Goal: Task Accomplishment & Management: Complete application form

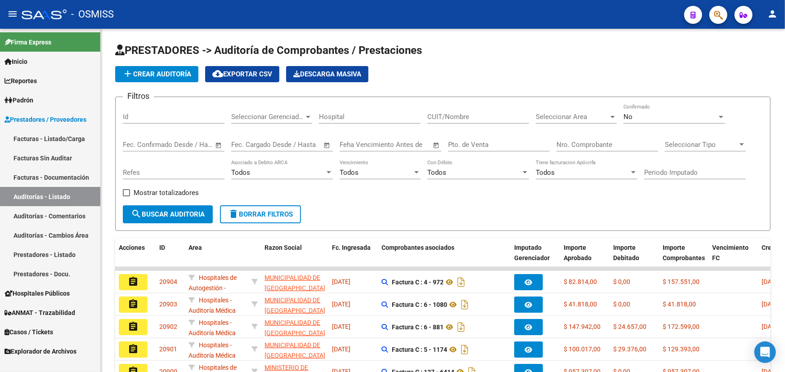
click at [12, 331] on span "Casos / Tickets" at bounding box center [28, 332] width 49 height 10
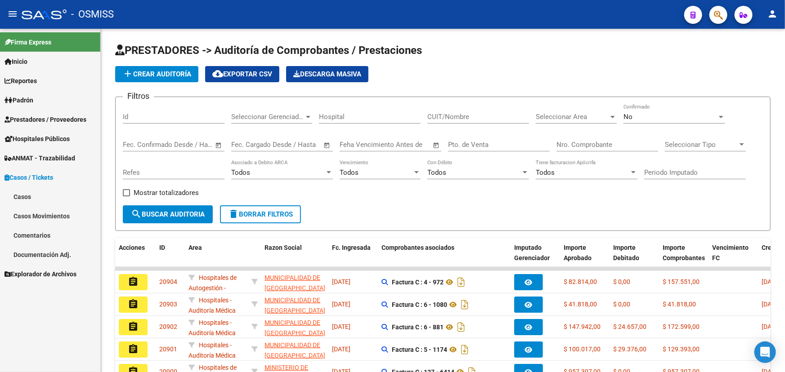
click at [27, 199] on link "Casos" at bounding box center [50, 196] width 100 height 19
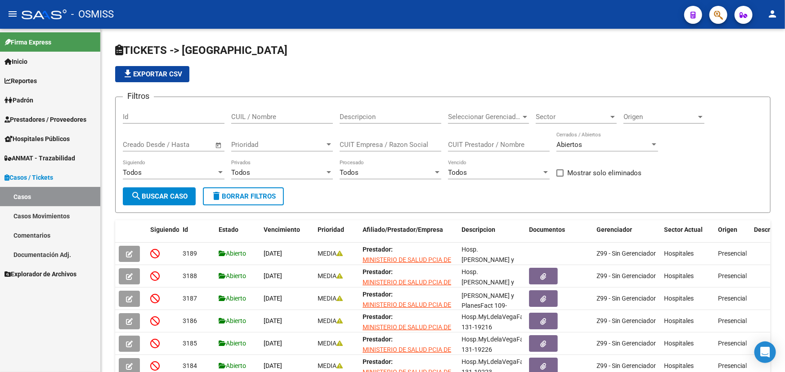
scroll to position [12, 0]
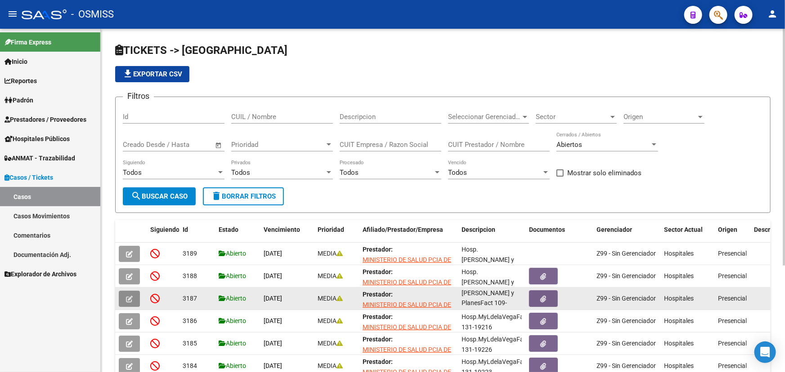
click at [134, 295] on button "button" at bounding box center [129, 299] width 21 height 16
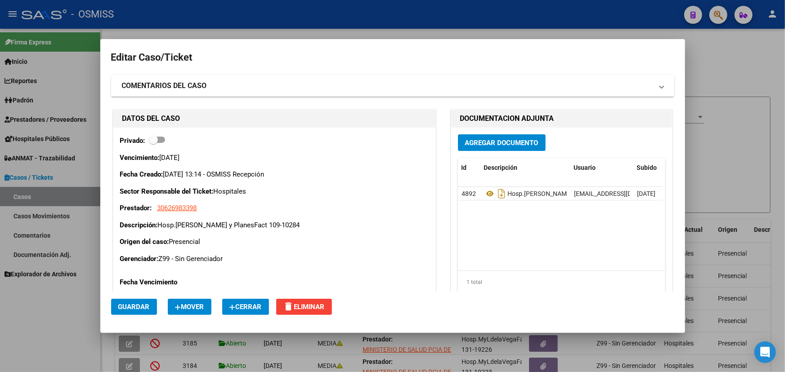
click at [250, 310] on span "Cerrar" at bounding box center [245, 307] width 32 height 8
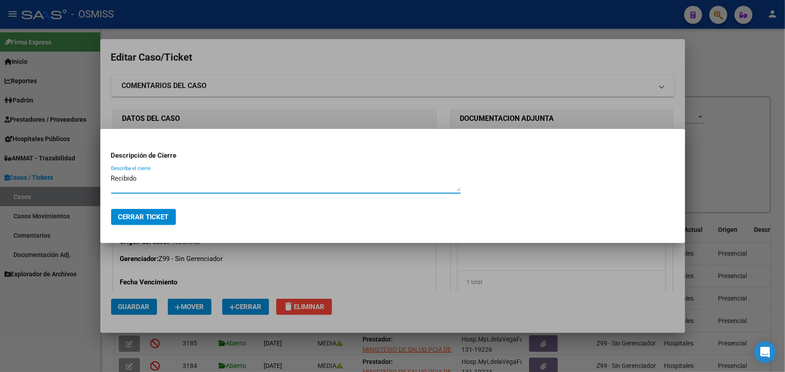
type textarea "Recibido"
click at [146, 223] on button "Cerrar Ticket" at bounding box center [143, 217] width 65 height 16
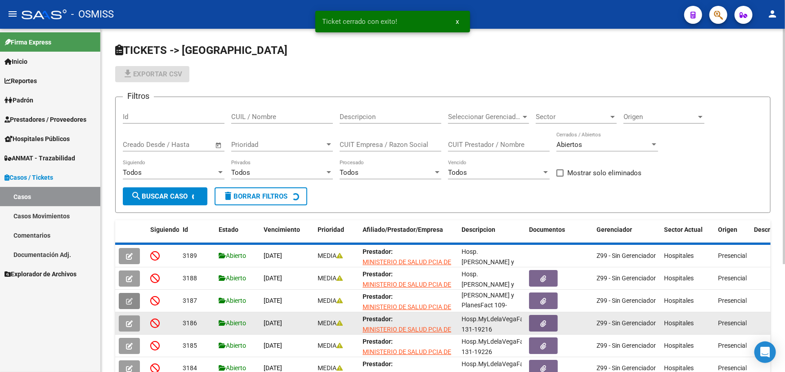
scroll to position [1, 0]
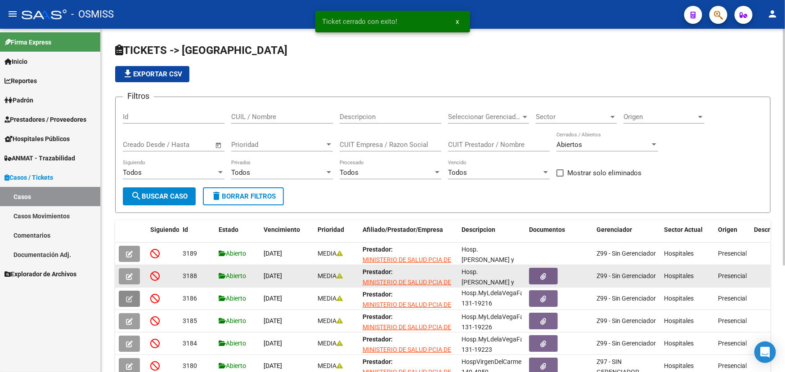
click at [127, 273] on icon "button" at bounding box center [129, 276] width 7 height 7
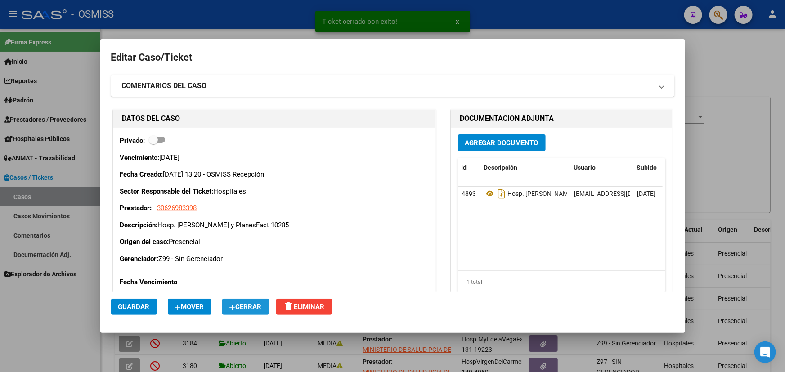
click at [244, 308] on span "Cerrar" at bounding box center [245, 307] width 32 height 8
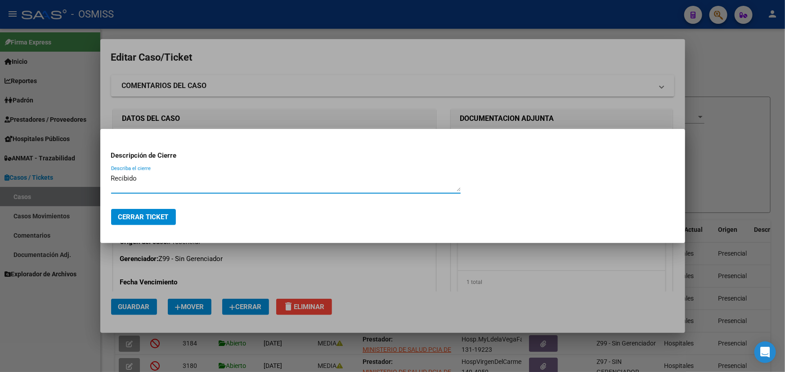
type textarea "Recibido"
click at [131, 216] on span "Cerrar Ticket" at bounding box center [143, 217] width 50 height 8
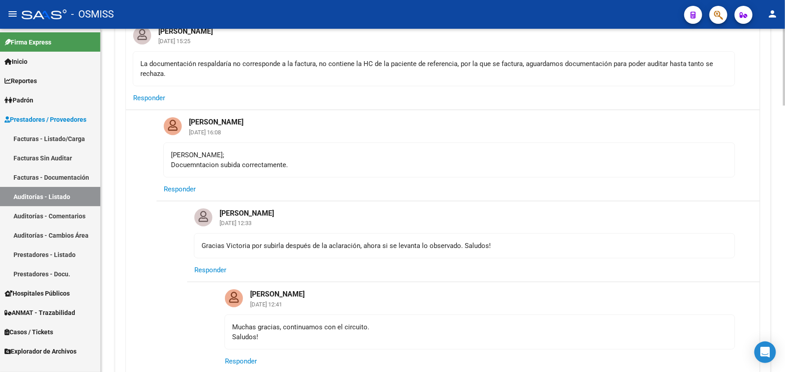
scroll to position [40, 0]
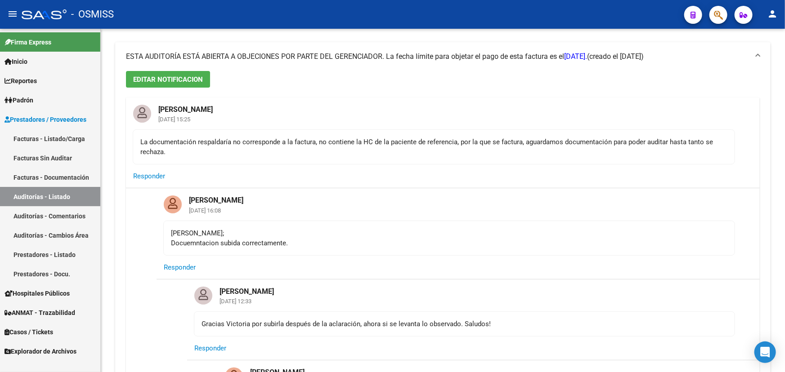
click at [46, 138] on link "Facturas - Listado/Carga" at bounding box center [50, 138] width 100 height 19
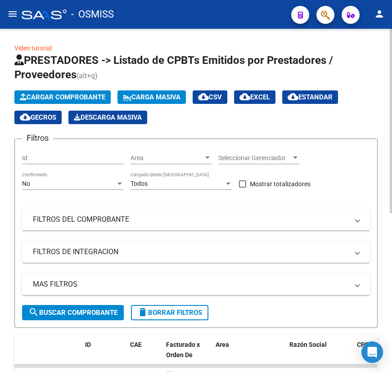
click at [58, 98] on span "Cargar Comprobante" at bounding box center [62, 97] width 85 height 8
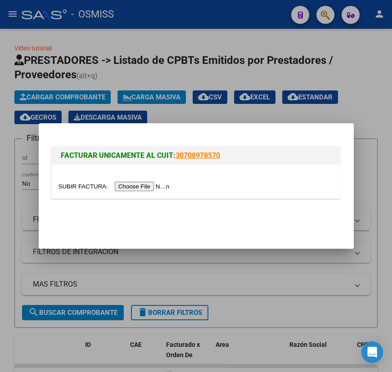
click at [66, 189] on input "file" at bounding box center [115, 186] width 114 height 9
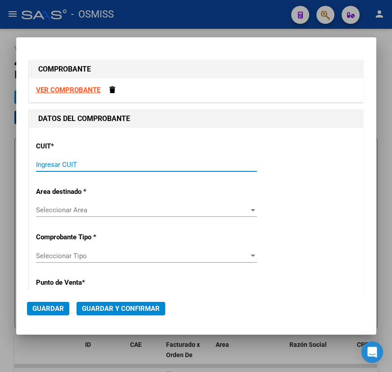
click at [103, 162] on input "Ingresar CUIT" at bounding box center [146, 164] width 221 height 8
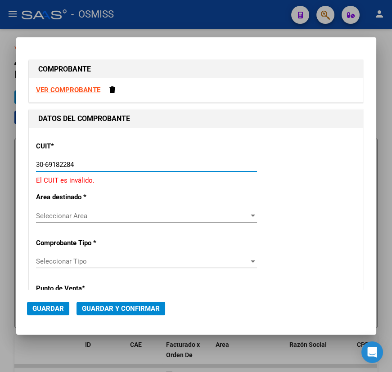
type input "30-69182284-9"
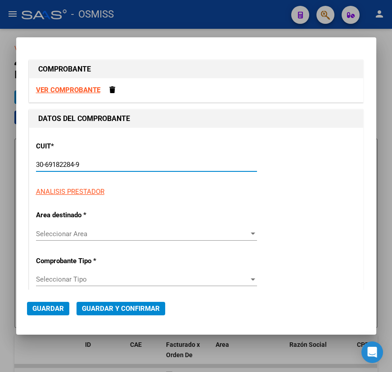
type input "1322"
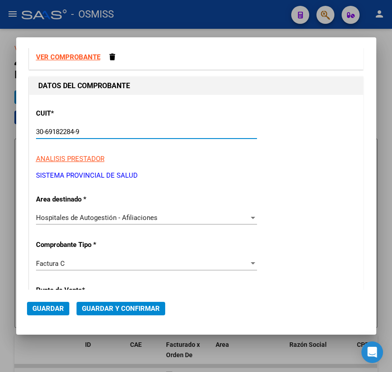
scroll to position [81, 0]
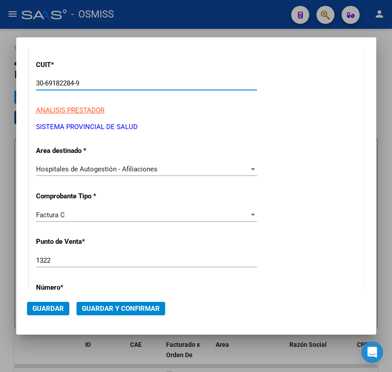
type input "30-69182284-9"
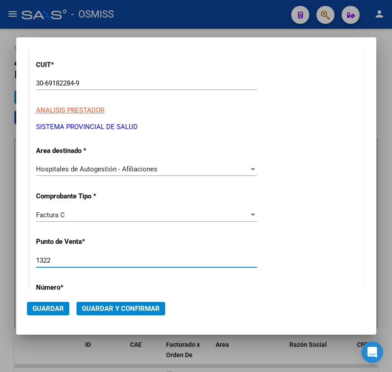
drag, startPoint x: 56, startPoint y: 262, endPoint x: 8, endPoint y: 260, distance: 48.6
click at [8, 260] on div "COMPROBANTE VER COMPROBANTE DATOS DEL COMPROBANTE CUIT * 30-69182284-9 Ingresar…" at bounding box center [196, 186] width 392 height 372
type input "1685"
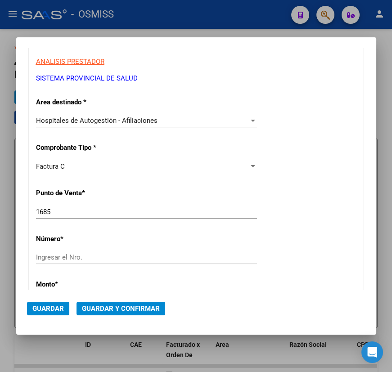
scroll to position [163, 0]
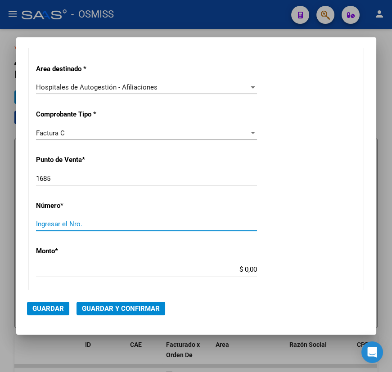
click at [53, 224] on input "Ingresar el Nro." at bounding box center [146, 224] width 221 height 8
type input "1134"
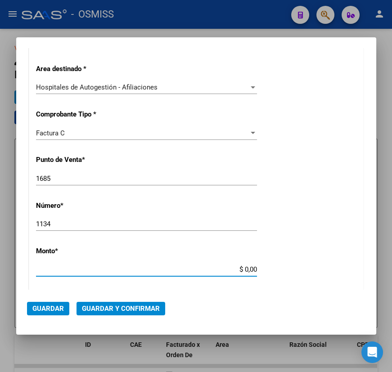
drag, startPoint x: 238, startPoint y: 269, endPoint x: 283, endPoint y: 274, distance: 44.8
click at [283, 274] on div "CUIT * 30-69182284-9 Ingresar CUIT ANALISIS PRESTADOR SISTEMA PROVINCIAL DE SAL…" at bounding box center [196, 282] width 334 height 637
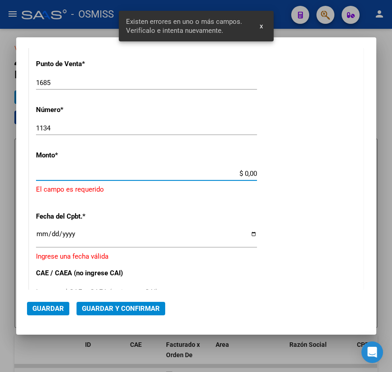
scroll to position [259, 0]
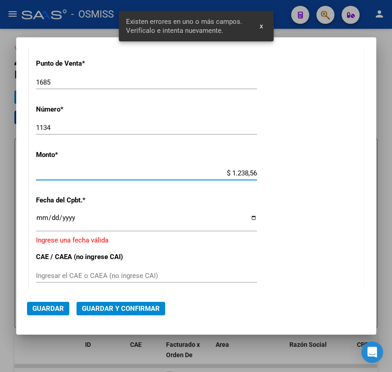
type input "$ 12.385,68"
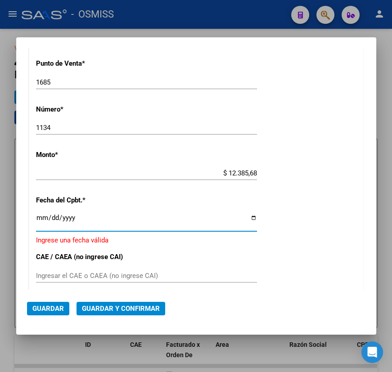
click at [248, 216] on input "Ingresar la fecha" at bounding box center [146, 221] width 221 height 14
type input "[DATE]"
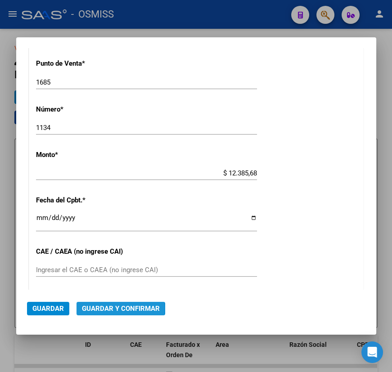
click at [108, 308] on span "Guardar y Confirmar" at bounding box center [121, 308] width 78 height 8
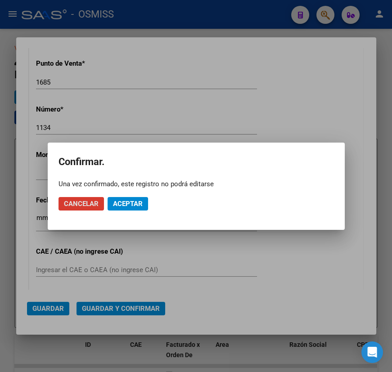
click at [134, 203] on span "Aceptar" at bounding box center [128, 204] width 30 height 8
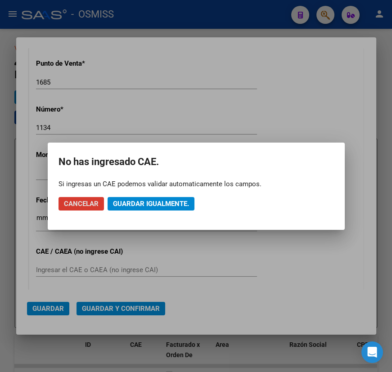
click at [168, 201] on span "Guardar igualmente." at bounding box center [151, 204] width 76 height 8
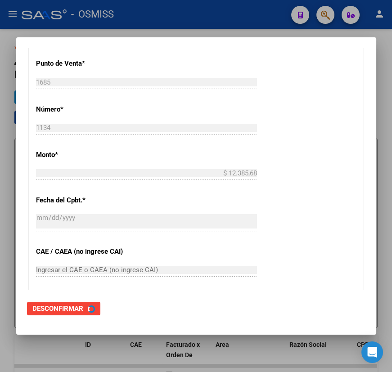
scroll to position [0, 0]
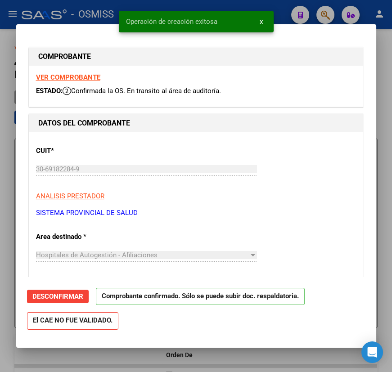
type input "[DATE]"
click at [305, 356] on div at bounding box center [196, 186] width 392 height 372
type input "$ 0,00"
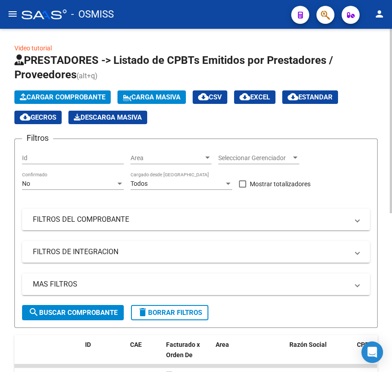
click at [52, 97] on span "Cargar Comprobante" at bounding box center [62, 97] width 85 height 8
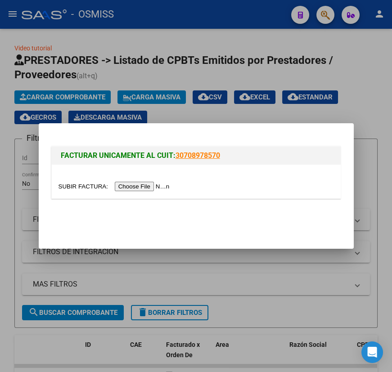
click at [85, 184] on input "file" at bounding box center [115, 186] width 114 height 9
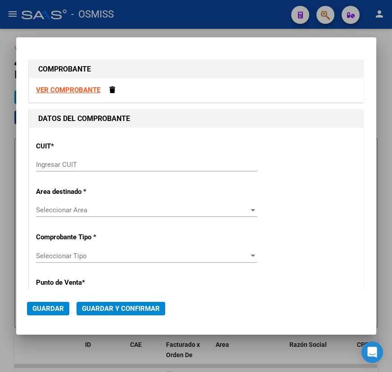
click at [259, 349] on div at bounding box center [196, 186] width 392 height 372
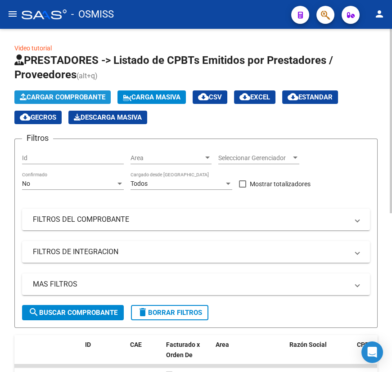
click at [46, 96] on span "Cargar Comprobante" at bounding box center [62, 97] width 85 height 8
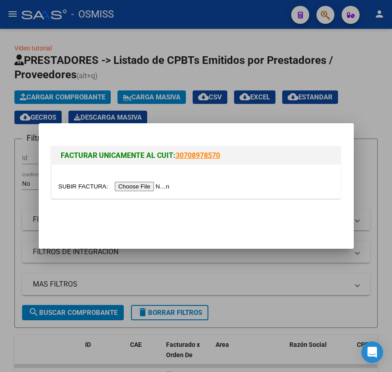
click at [89, 188] on input "file" at bounding box center [115, 186] width 114 height 9
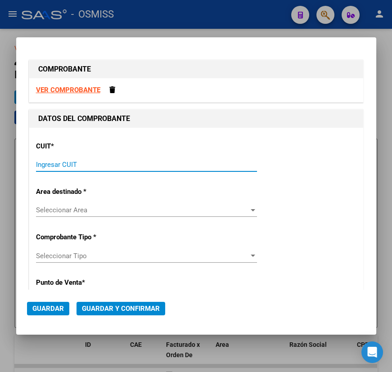
click at [128, 167] on input "Ingresar CUIT" at bounding box center [146, 164] width 221 height 8
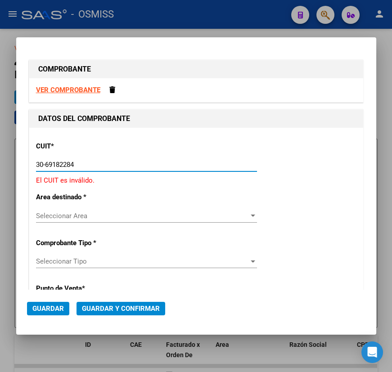
type input "30-69182284-9"
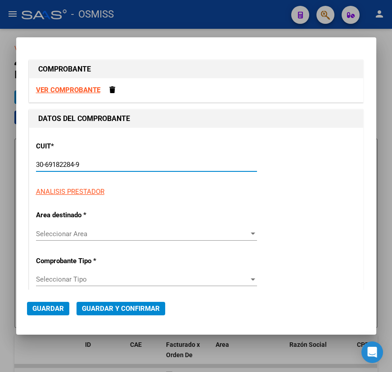
type input "1322"
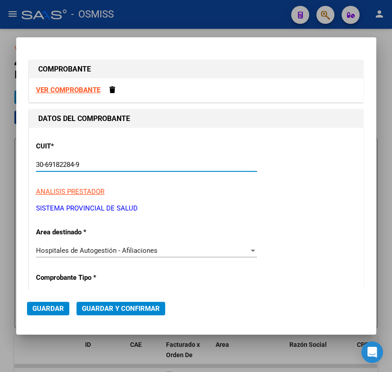
scroll to position [122, 0]
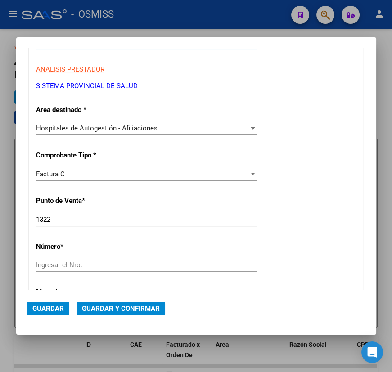
type input "30-69182284-9"
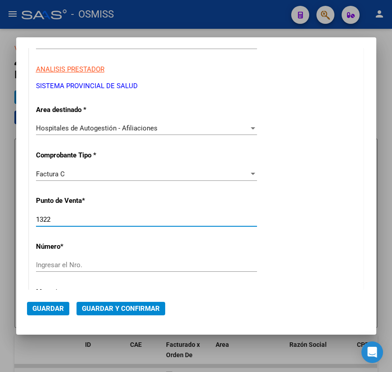
drag, startPoint x: 52, startPoint y: 220, endPoint x: 25, endPoint y: 217, distance: 27.2
click at [25, 217] on mat-dialog-content "COMPROBANTE VER COMPROBANTE DATOS DEL COMPROBANTE CUIT * 30-69182284-9 Ingresar…" at bounding box center [196, 169] width 360 height 242
type input "1687"
click at [81, 263] on input "Ingresar el Nro." at bounding box center [146, 265] width 221 height 8
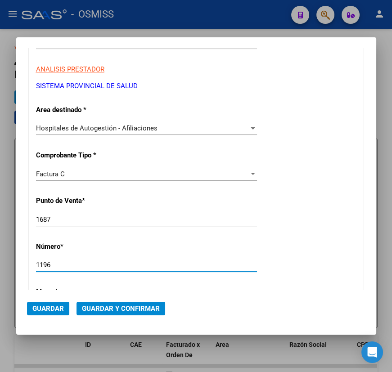
type input "1196"
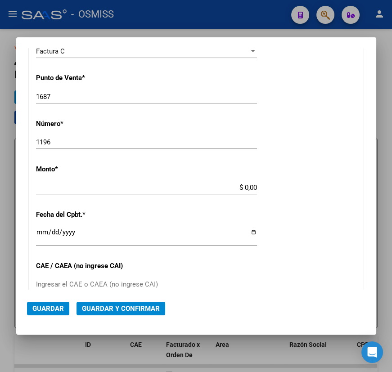
scroll to position [259, 0]
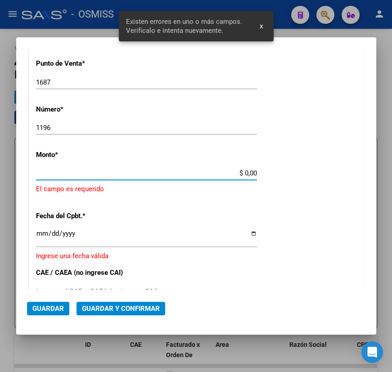
drag, startPoint x: 241, startPoint y: 172, endPoint x: 265, endPoint y: 174, distance: 24.3
click at [265, 174] on div "CUIT * 30-69182284-9 Ingresar CUIT ANALISIS PRESTADOR SISTEMA PROVINCIAL DE SAL…" at bounding box center [196, 197] width 334 height 659
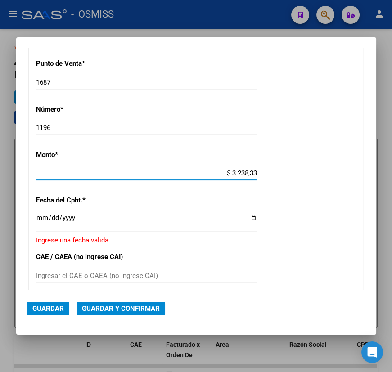
type input "$ 32.383,33"
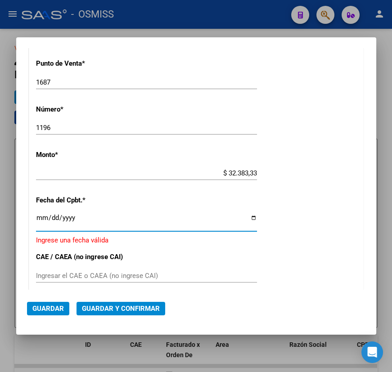
click at [249, 218] on input "Ingresar la fecha" at bounding box center [146, 221] width 221 height 14
type input "[DATE]"
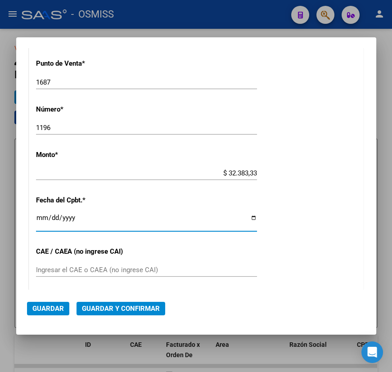
click at [107, 308] on span "Guardar y Confirmar" at bounding box center [121, 308] width 78 height 8
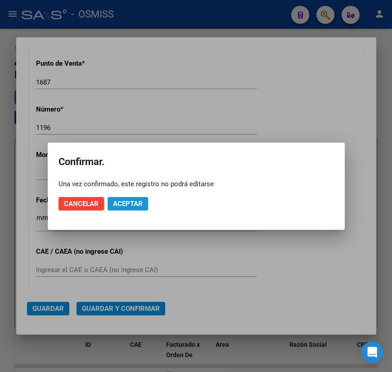
click at [110, 205] on button "Aceptar" at bounding box center [127, 203] width 40 height 13
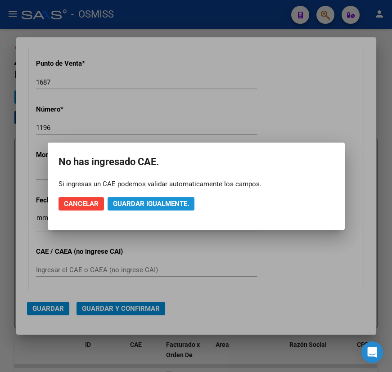
click at [162, 204] on span "Guardar igualmente." at bounding box center [151, 204] width 76 height 8
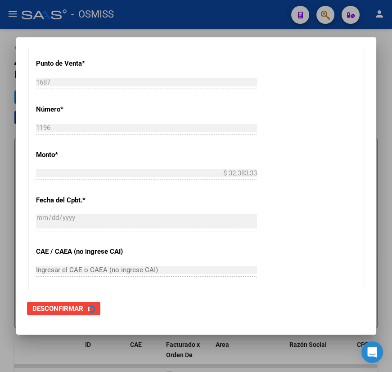
scroll to position [0, 0]
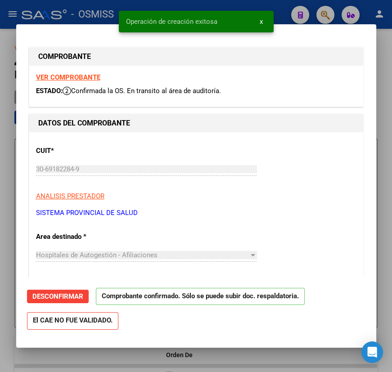
type input "[DATE]"
click at [384, 73] on div at bounding box center [196, 186] width 392 height 372
type input "$ 0,00"
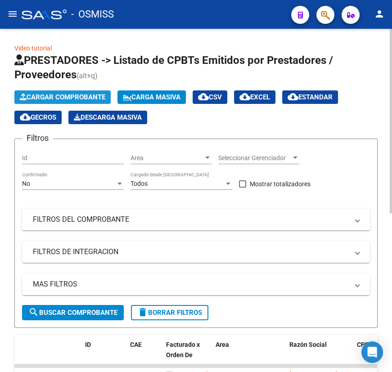
click at [54, 98] on span "Cargar Comprobante" at bounding box center [62, 97] width 85 height 8
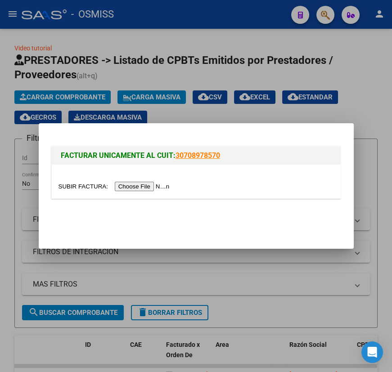
click at [66, 186] on input "file" at bounding box center [115, 186] width 114 height 9
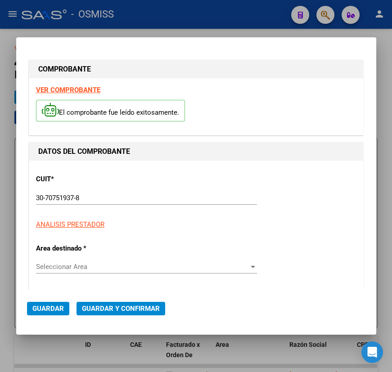
type input "[DATE]"
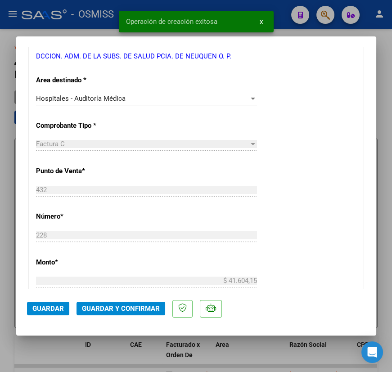
scroll to position [204, 0]
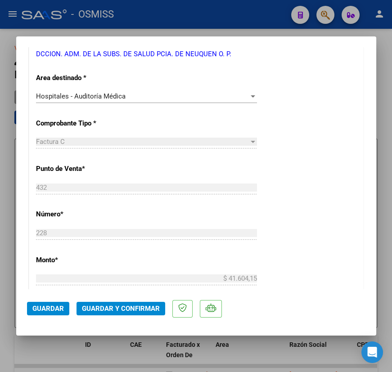
click at [207, 98] on div "Hospitales - Auditoría Médica" at bounding box center [142, 96] width 213 height 8
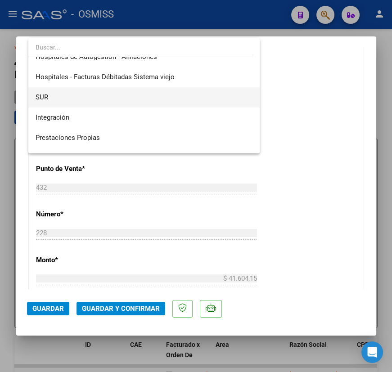
scroll to position [0, 0]
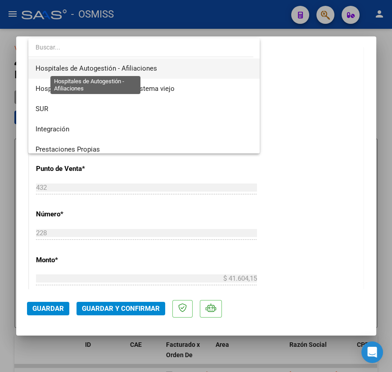
click at [131, 70] on span "Hospitales de Autogestión - Afiliaciones" at bounding box center [96, 68] width 121 height 8
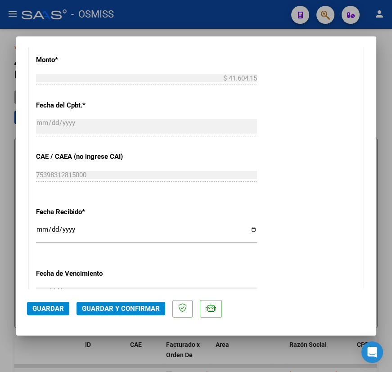
scroll to position [450, 0]
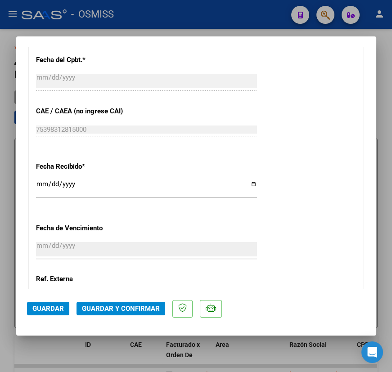
click at [94, 310] on span "Guardar y Confirmar" at bounding box center [121, 308] width 78 height 8
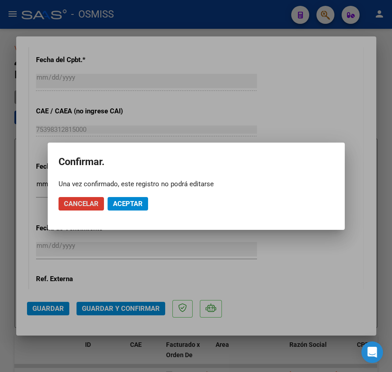
click at [127, 204] on span "Aceptar" at bounding box center [128, 204] width 30 height 8
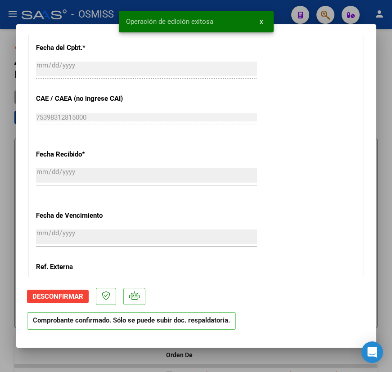
click at [239, 355] on div at bounding box center [196, 186] width 392 height 372
type input "$ 0,00"
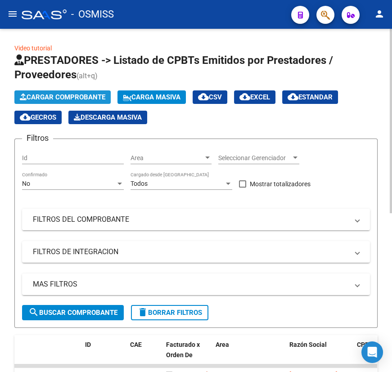
click at [67, 95] on span "Cargar Comprobante" at bounding box center [62, 97] width 85 height 8
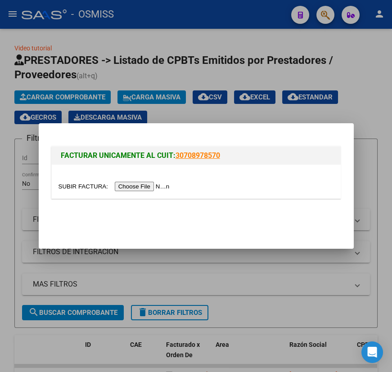
click at [92, 184] on input "file" at bounding box center [115, 186] width 114 height 9
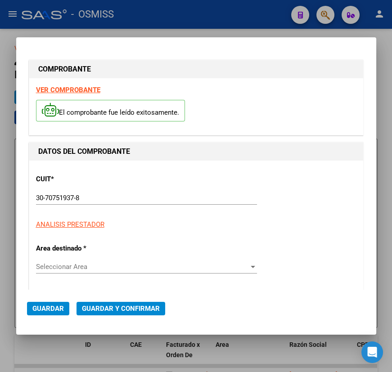
type input "[DATE]"
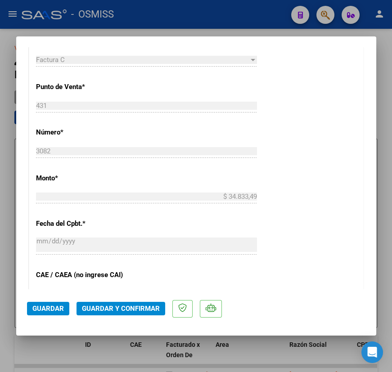
scroll to position [368, 0]
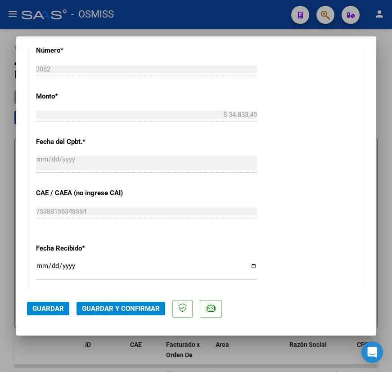
click at [128, 306] on span "Guardar y Confirmar" at bounding box center [121, 308] width 78 height 8
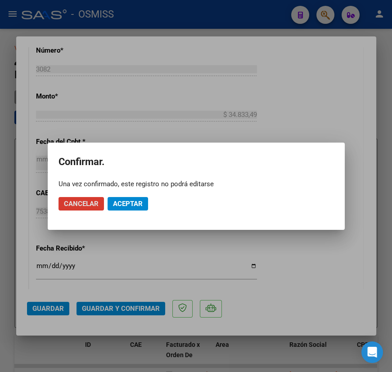
click at [128, 206] on span "Aceptar" at bounding box center [128, 204] width 30 height 8
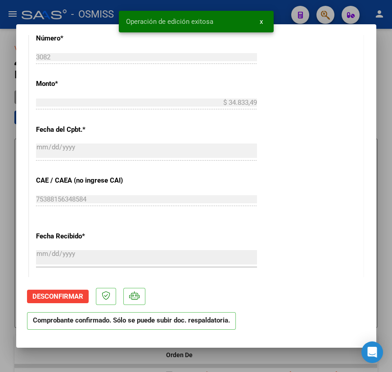
click at [246, 353] on div at bounding box center [196, 186] width 392 height 372
type input "$ 0,00"
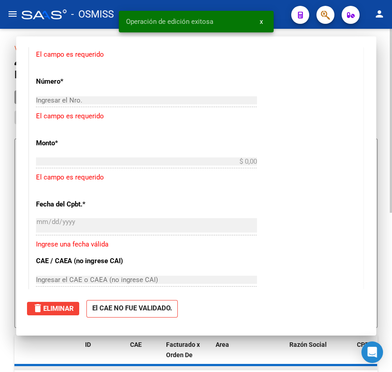
scroll to position [0, 0]
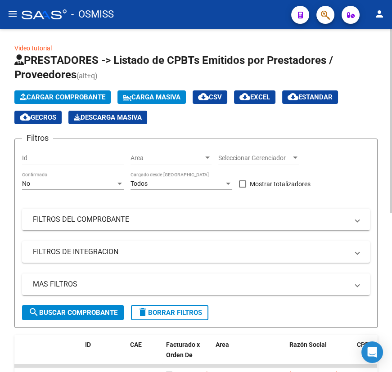
click at [45, 95] on span "Cargar Comprobante" at bounding box center [62, 97] width 85 height 8
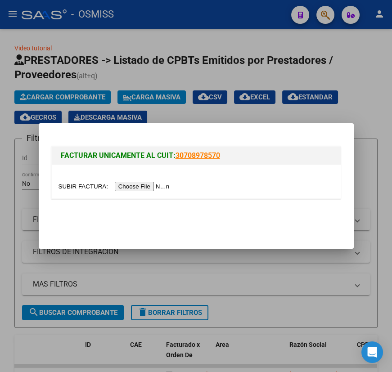
click at [85, 187] on input "file" at bounding box center [115, 186] width 114 height 9
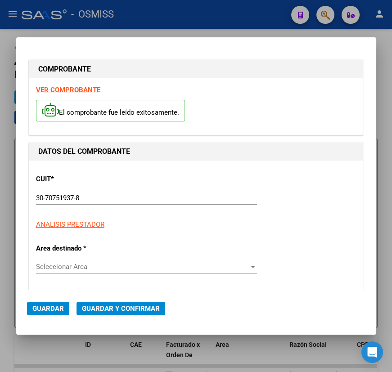
type input "[DATE]"
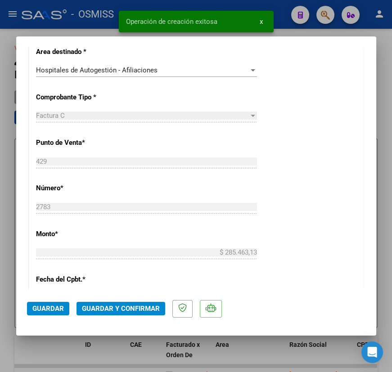
scroll to position [245, 0]
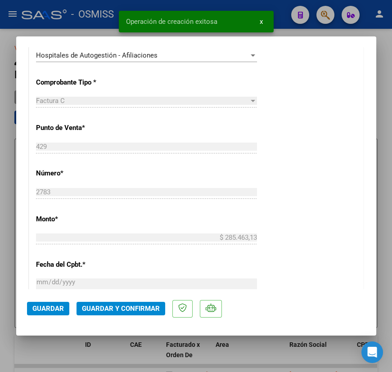
click at [123, 308] on span "Guardar y Confirmar" at bounding box center [121, 308] width 78 height 8
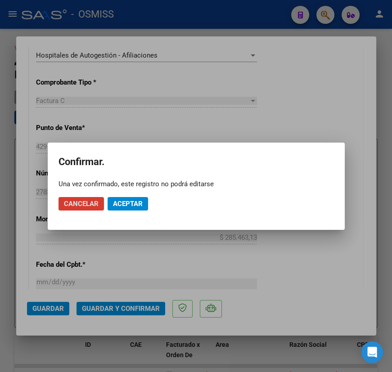
click at [129, 205] on span "Aceptar" at bounding box center [128, 204] width 30 height 8
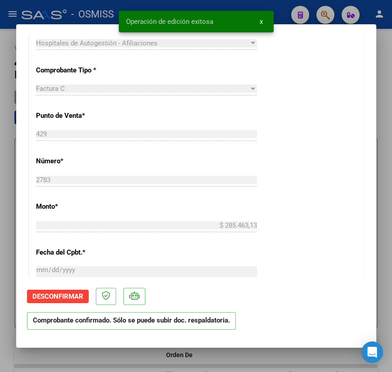
click at [296, 352] on div at bounding box center [196, 186] width 392 height 372
type input "$ 0,00"
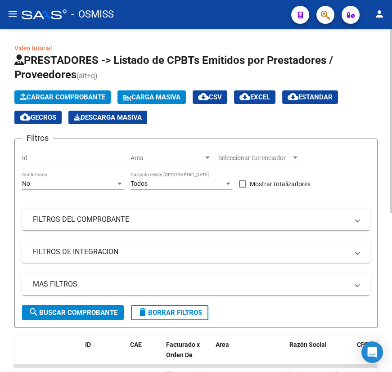
click at [87, 90] on button "Cargar Comprobante" at bounding box center [62, 96] width 96 height 13
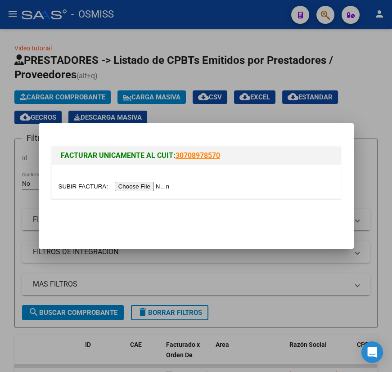
click at [78, 187] on input "file" at bounding box center [115, 186] width 114 height 9
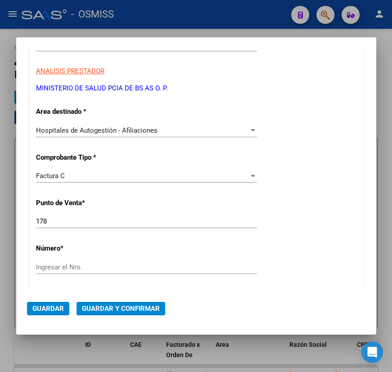
scroll to position [163, 0]
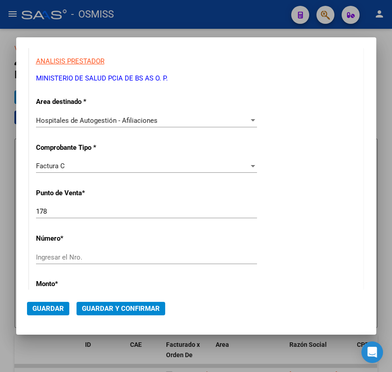
click at [49, 256] on input "Ingresar el Nro." at bounding box center [146, 257] width 221 height 8
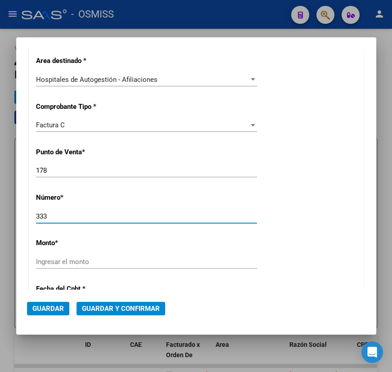
type input "333"
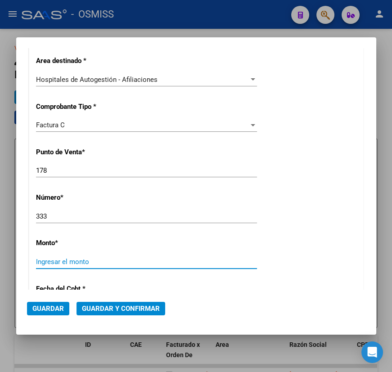
click at [198, 263] on input "Ingresar el monto" at bounding box center [146, 262] width 221 height 8
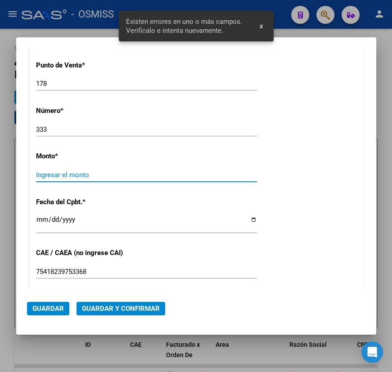
scroll to position [292, 0]
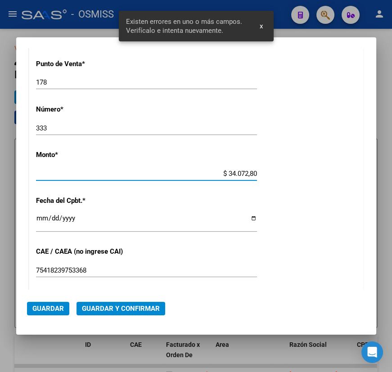
type input "$ 340.728,00"
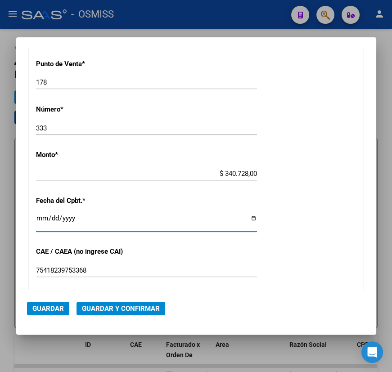
click at [40, 218] on input "Ingresar la fecha" at bounding box center [146, 221] width 221 height 14
click at [246, 217] on input "Ingresar la fecha" at bounding box center [146, 221] width 221 height 14
type input "[DATE]"
click at [103, 304] on span "Guardar y Confirmar" at bounding box center [121, 308] width 78 height 8
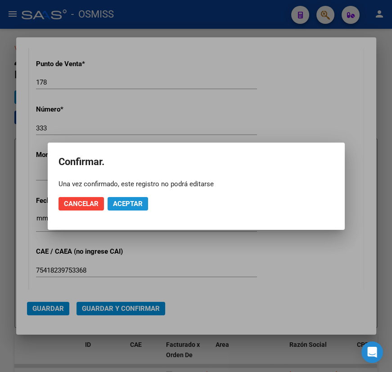
click at [126, 205] on span "Aceptar" at bounding box center [128, 204] width 30 height 8
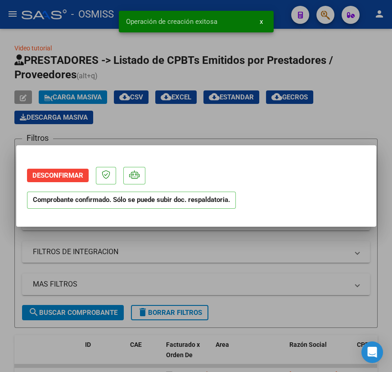
scroll to position [0, 0]
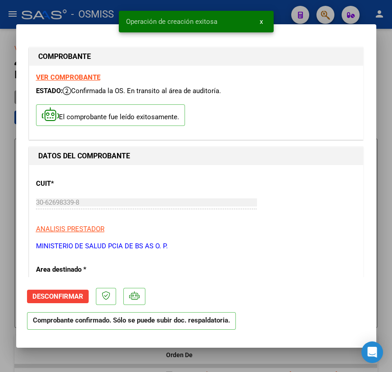
type input "[DATE]"
click at [290, 353] on div at bounding box center [196, 186] width 392 height 372
type input "$ 0,00"
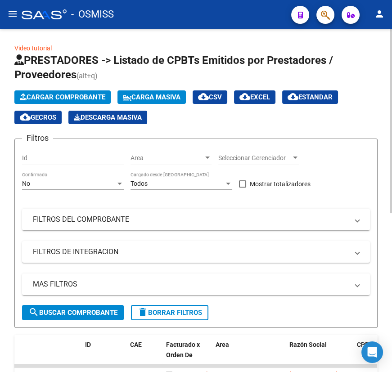
click at [52, 96] on span "Cargar Comprobante" at bounding box center [62, 97] width 85 height 8
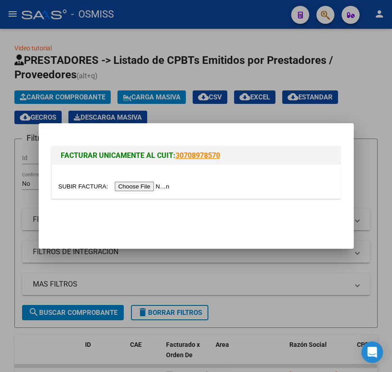
click at [76, 185] on input "file" at bounding box center [115, 186] width 114 height 9
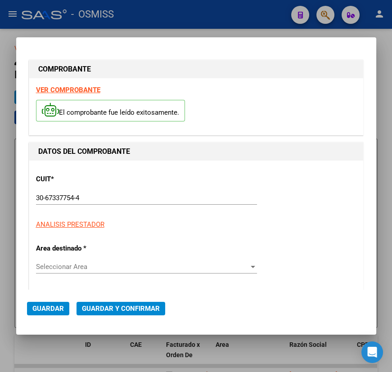
type input "[DATE]"
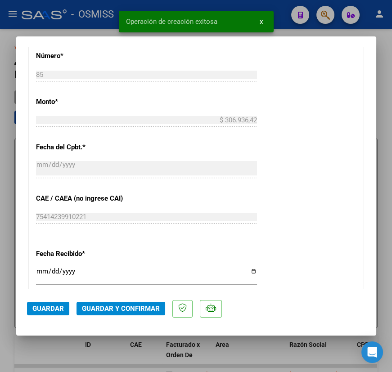
scroll to position [368, 0]
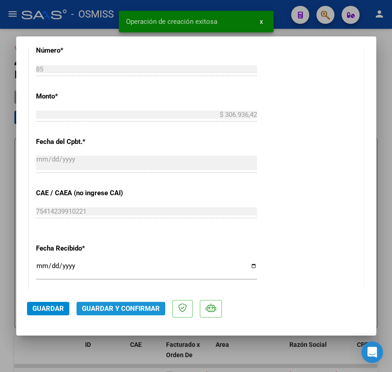
click at [105, 309] on span "Guardar y Confirmar" at bounding box center [121, 308] width 78 height 8
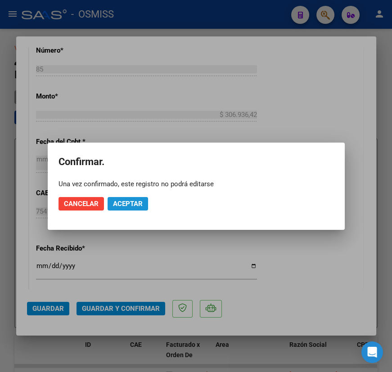
click at [126, 205] on span "Aceptar" at bounding box center [128, 204] width 30 height 8
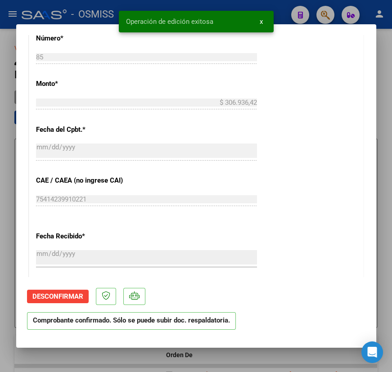
click at [277, 354] on div at bounding box center [196, 186] width 392 height 372
type input "$ 0,00"
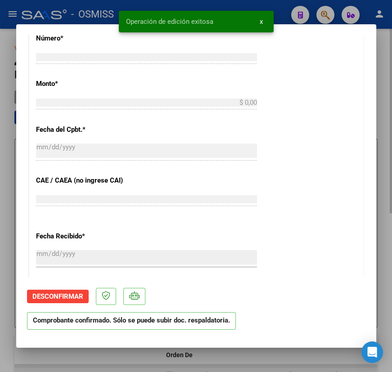
scroll to position [0, 0]
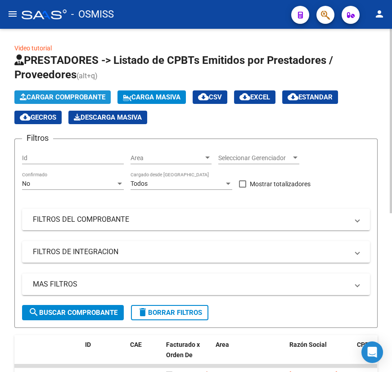
click at [36, 97] on span "Cargar Comprobante" at bounding box center [62, 97] width 85 height 8
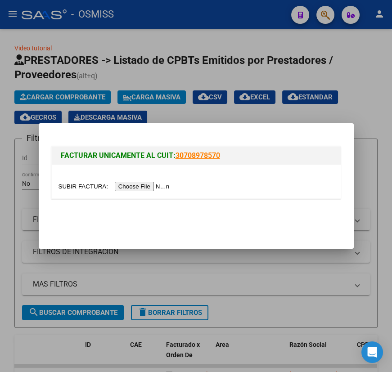
click at [66, 185] on input "file" at bounding box center [115, 186] width 114 height 9
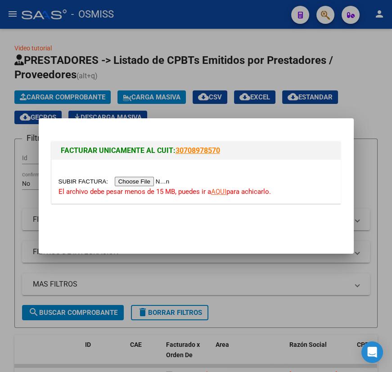
click at [220, 191] on link "AQUI" at bounding box center [218, 191] width 15 height 8
click at [90, 180] on input "file" at bounding box center [115, 181] width 114 height 9
type input "C:\fakepath\HOSPITAL [PERSON_NAME] FC. 0010-00006952_compressed.pdf"
click at [369, 105] on div at bounding box center [196, 186] width 392 height 372
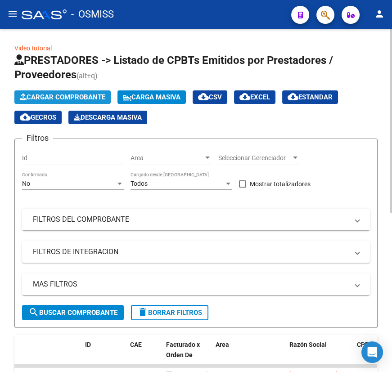
click at [71, 97] on span "Cargar Comprobante" at bounding box center [62, 97] width 85 height 8
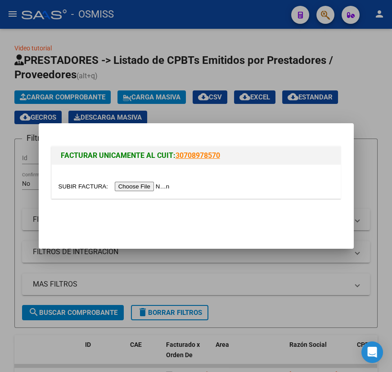
click at [70, 186] on input "file" at bounding box center [115, 186] width 114 height 9
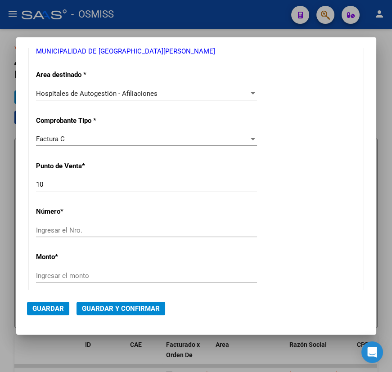
scroll to position [204, 0]
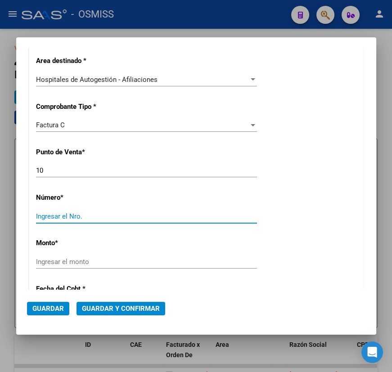
click at [84, 215] on input "Ingresar el Nro." at bounding box center [146, 216] width 221 height 8
type input "6952"
click at [86, 260] on input "Ingresar el monto" at bounding box center [146, 262] width 221 height 8
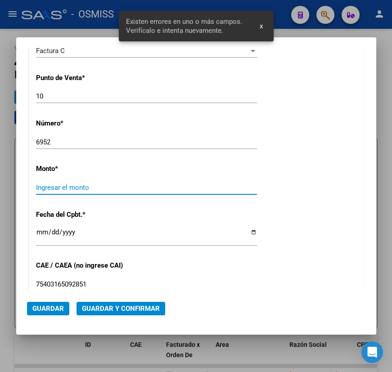
scroll to position [292, 0]
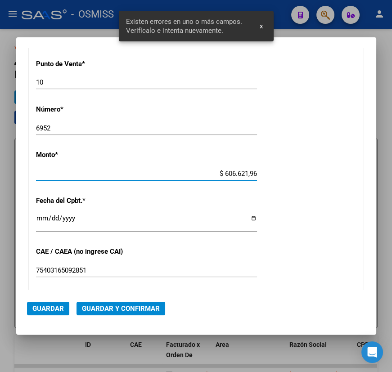
type input "$ 6.066.219,69"
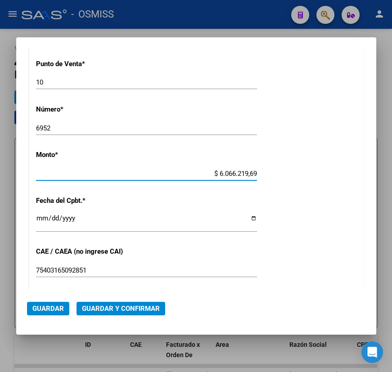
click at [249, 219] on input "Ingresar la fecha" at bounding box center [146, 221] width 221 height 14
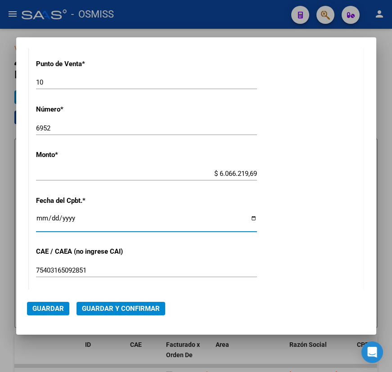
type input "[DATE]"
click at [111, 310] on span "Guardar y Confirmar" at bounding box center [121, 308] width 78 height 8
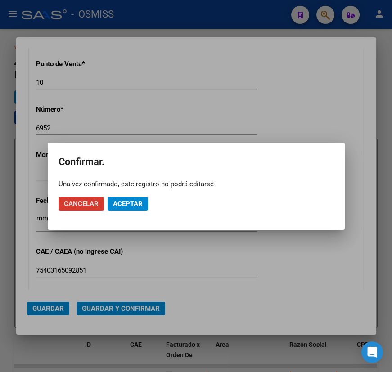
click at [121, 206] on span "Aceptar" at bounding box center [128, 204] width 30 height 8
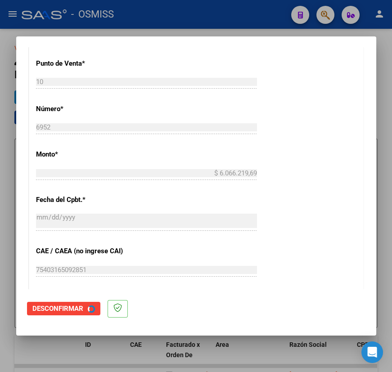
scroll to position [0, 0]
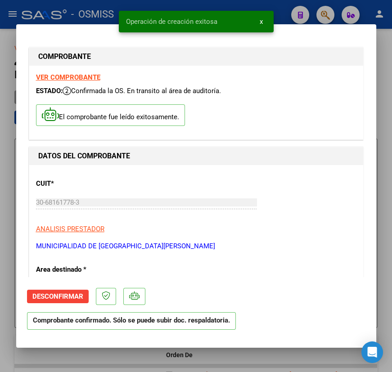
type input "[DATE]"
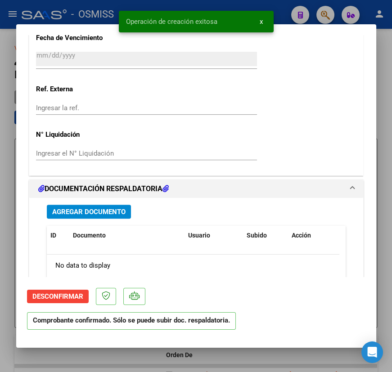
scroll to position [695, 0]
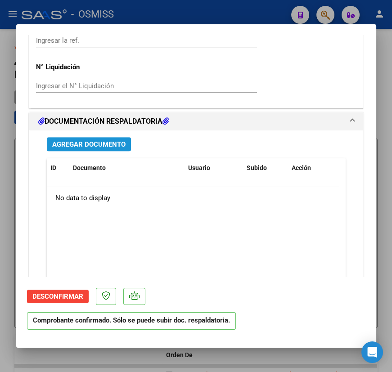
click at [84, 144] on span "Agregar Documento" at bounding box center [88, 144] width 73 height 8
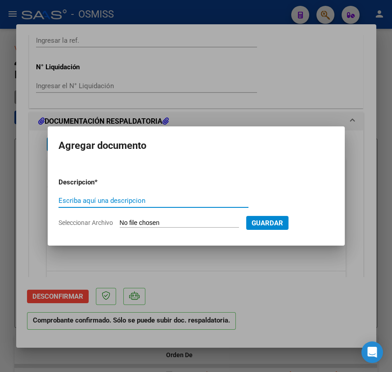
click at [82, 201] on input "Escriba aquí una descripcion" at bounding box center [153, 200] width 190 height 8
type input "doc"
click at [88, 223] on span "Seleccionar Archivo" at bounding box center [85, 222] width 54 height 7
click at [120, 223] on input "Seleccionar Archivo" at bounding box center [179, 223] width 119 height 9
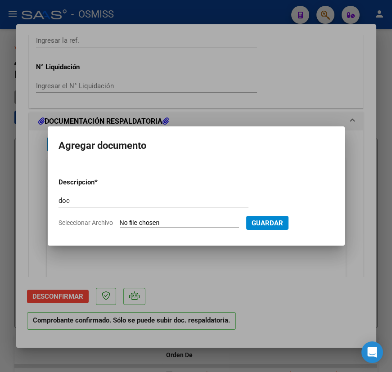
type input "C:\fakepath\HOSPITAL [PERSON_NAME] FC. 0010-00006952_compressed.pdf"
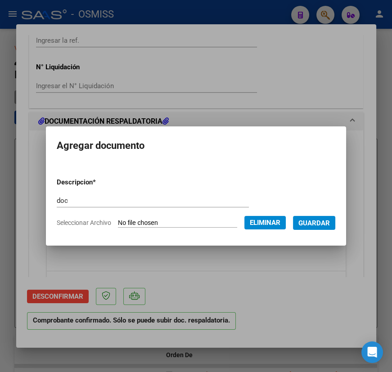
click at [298, 227] on span "Guardar" at bounding box center [313, 223] width 31 height 8
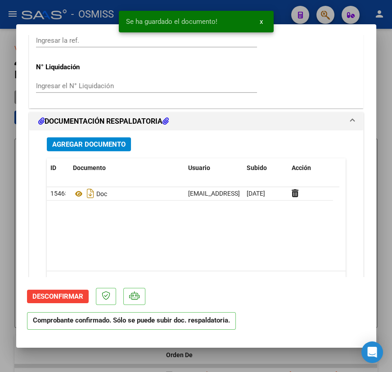
click at [261, 357] on div at bounding box center [196, 186] width 392 height 372
type input "$ 0,00"
